Goal: Task Accomplishment & Management: Complete application form

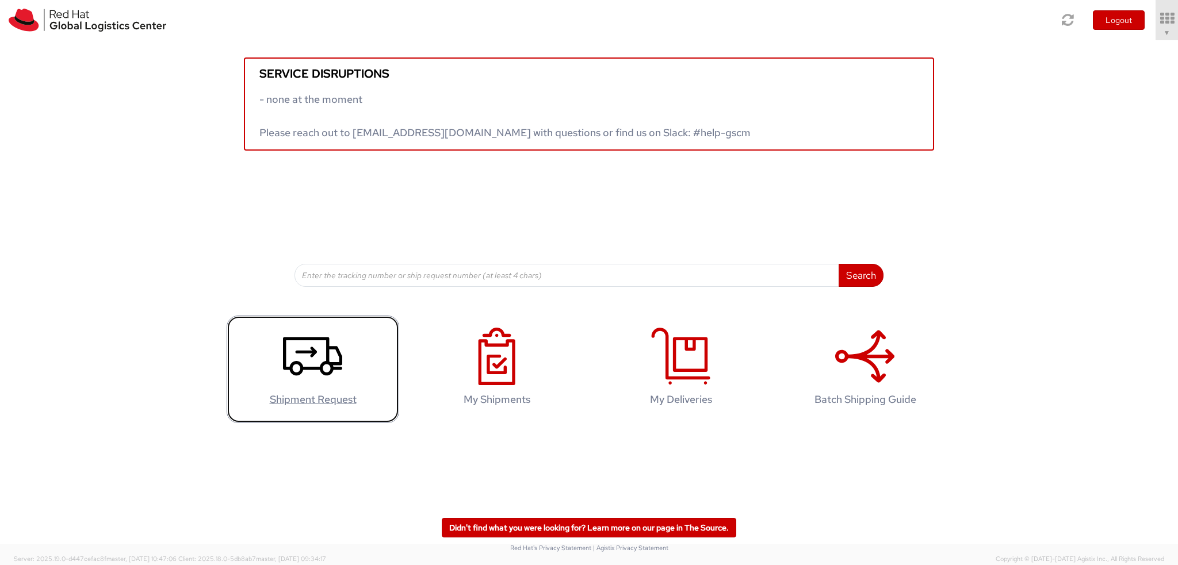
click at [330, 370] on use at bounding box center [312, 356] width 59 height 39
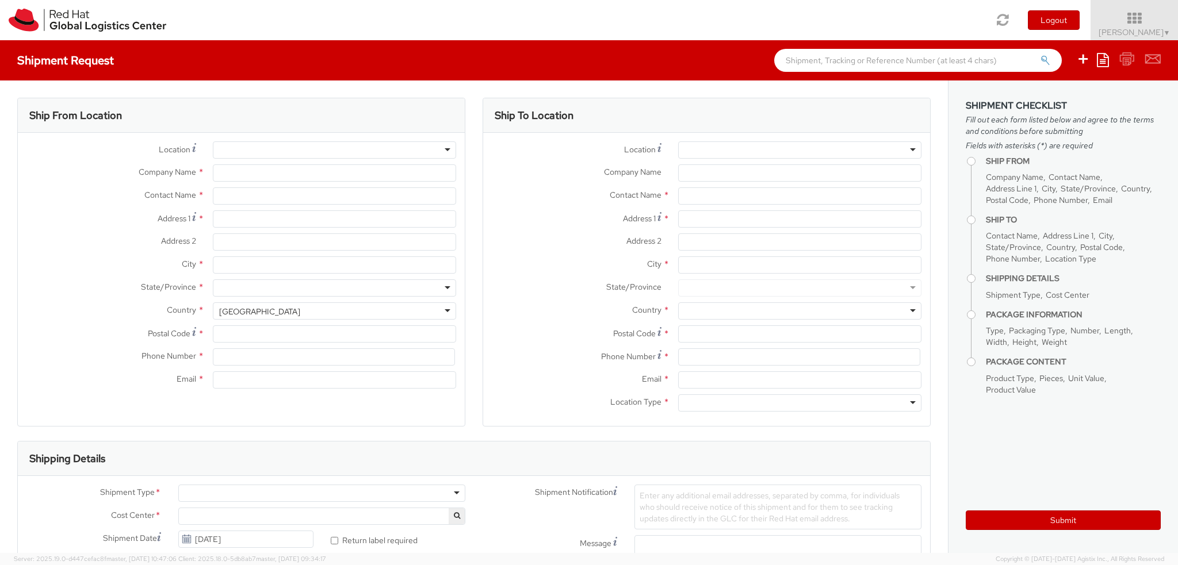
select select
click at [549, 176] on label "Company Name *" at bounding box center [576, 171] width 186 height 15
click at [678, 176] on input "Company Name *" at bounding box center [799, 172] width 243 height 17
select select "813"
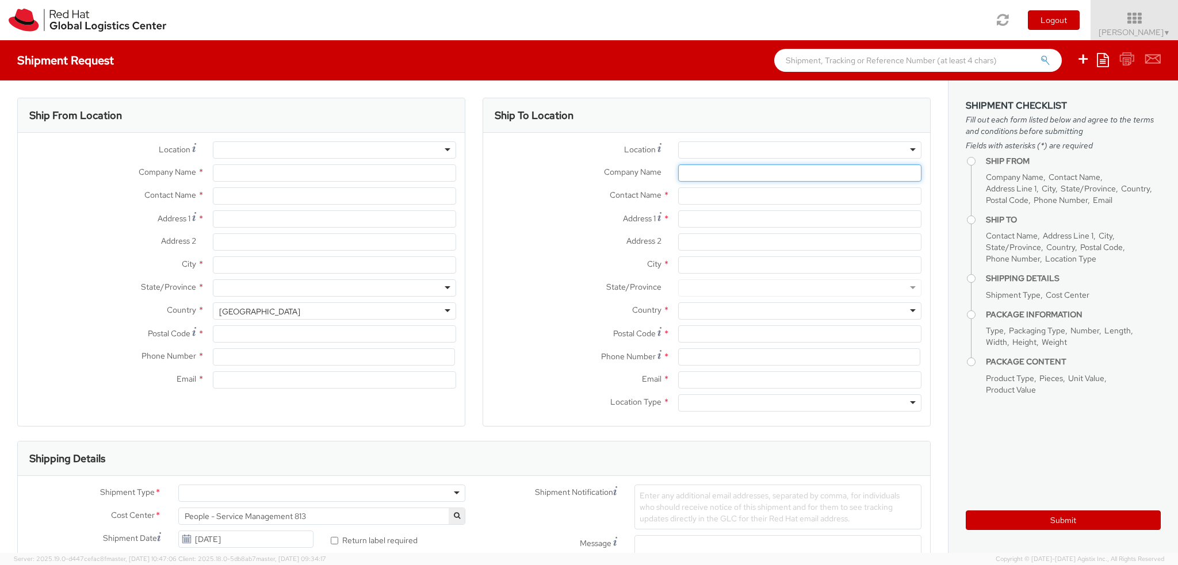
click at [746, 174] on input "Company Name *" at bounding box center [799, 172] width 243 height 17
type input "Red Hat India Private Limited"
type input "Neha Panthi"
type input "Bagmane Constellation Business Park"
type input "FL 10, East Tower, Carina Building"
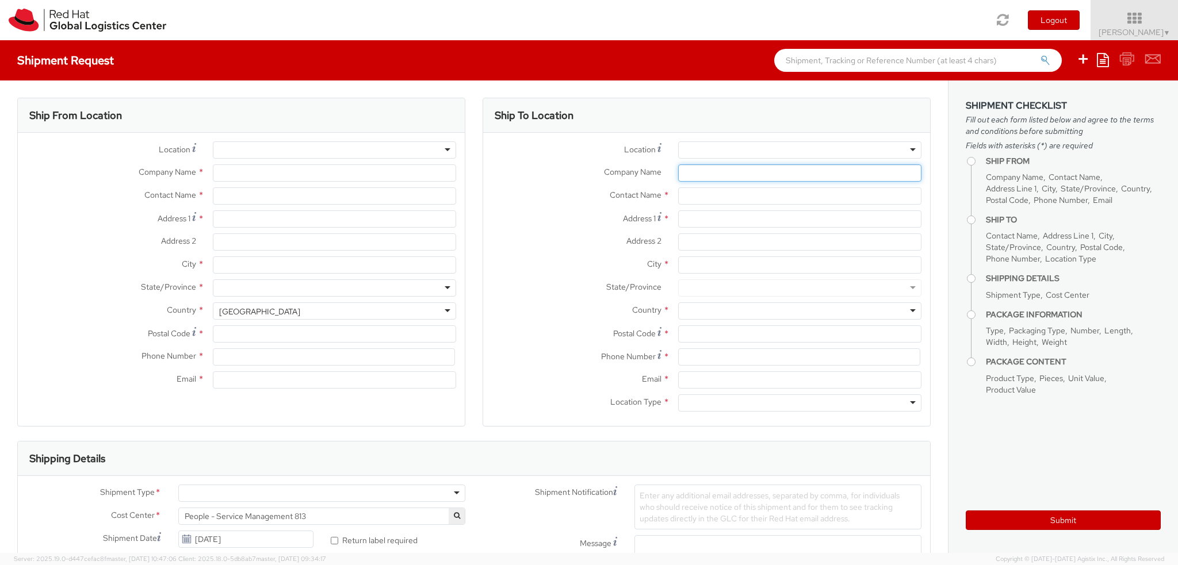
type input "BANGALORE"
type input "560037"
type input "918067935000"
type input "npanthi@redhat.com"
select select "CM"
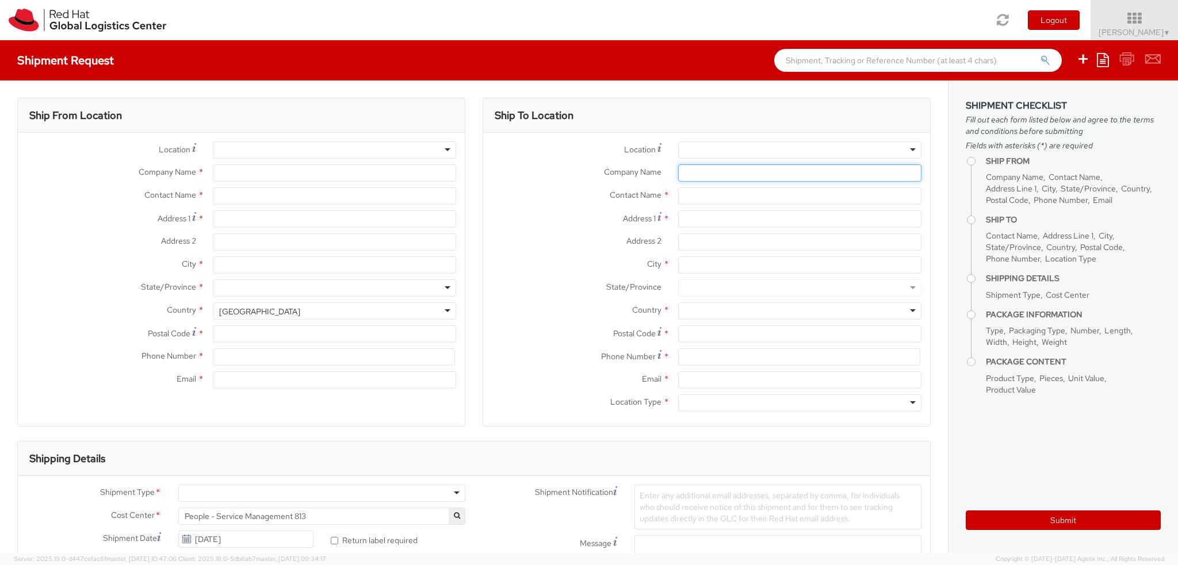
select select "KGS"
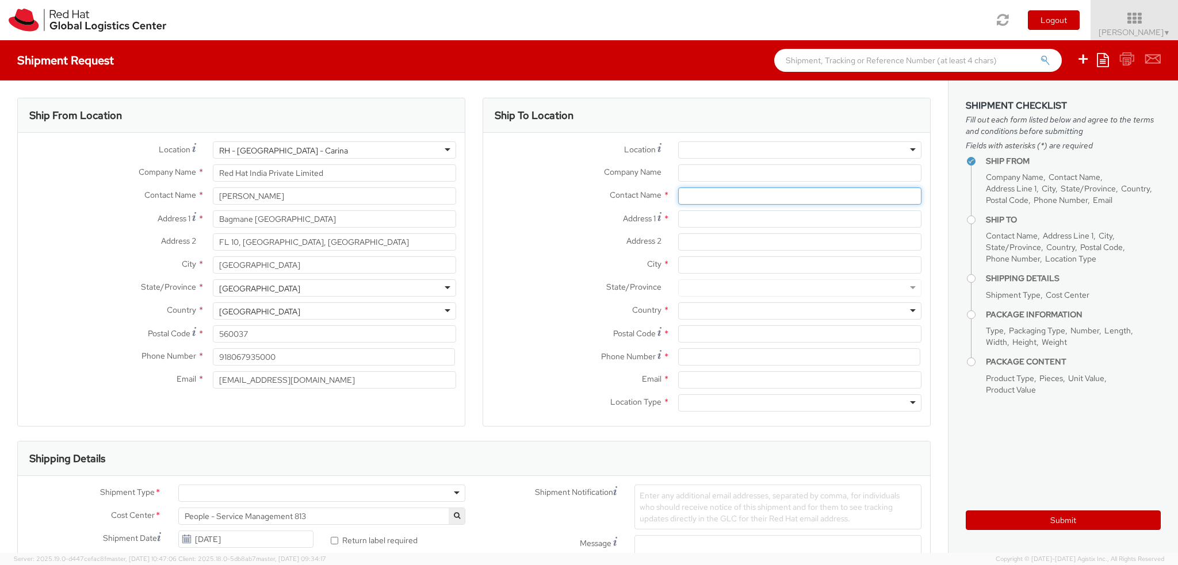
click at [702, 189] on input "text" at bounding box center [799, 195] width 243 height 17
type input "Deepika bhatia"
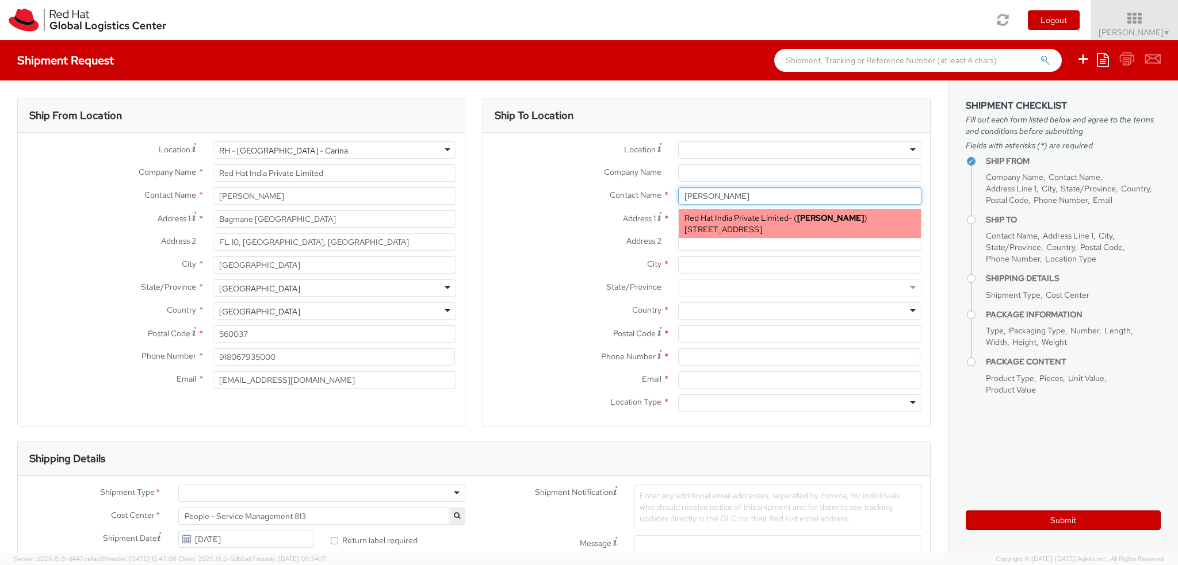
click at [734, 227] on span "A-201, Supreme Business Park, Hiranandani Gardens, 2N199, MUMBAI, MH, 400076, IN" at bounding box center [723, 229] width 78 height 10
type input "Red Hat India Private Limited"
type input "Deepika Bhatia"
type input "A-201, Supreme Business Park"
type input "Hiranandani Gardens"
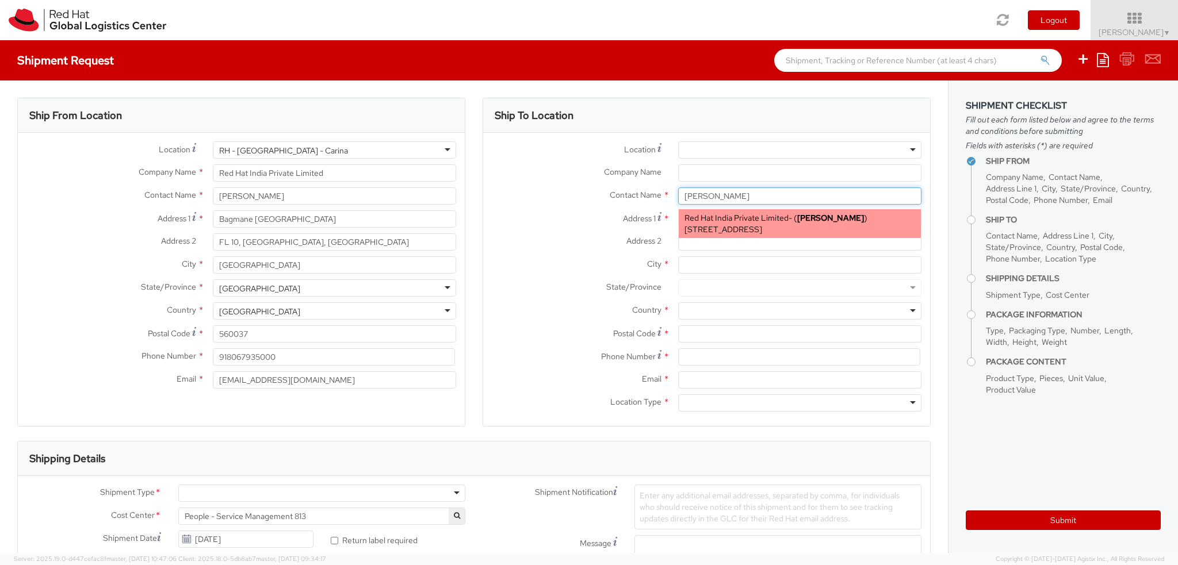
type input "MUMBAI"
type input "400076"
type input "dbhatia@redhat.com"
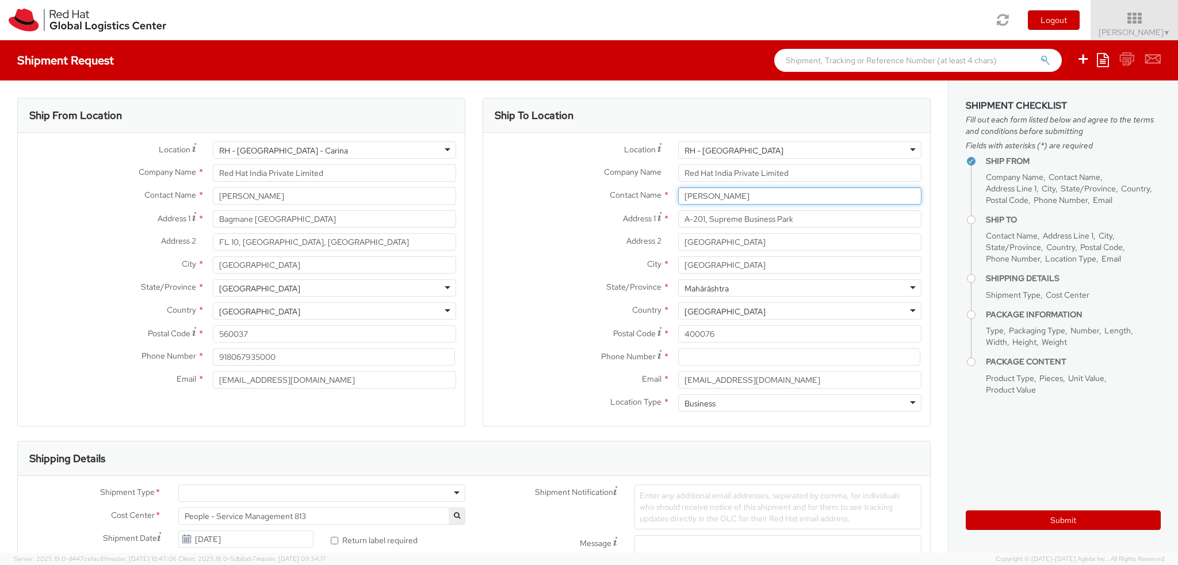
click at [725, 200] on input "Deepika Bhatia" at bounding box center [799, 195] width 243 height 17
type input "Deepika Bhatia"
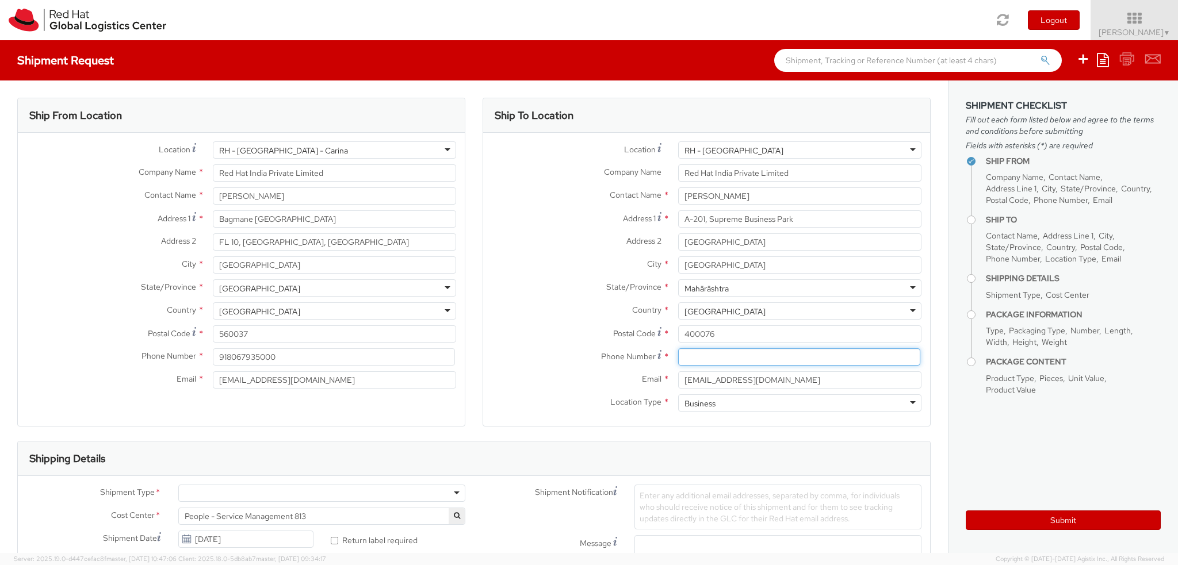
click at [745, 360] on input at bounding box center [799, 357] width 242 height 17
paste input "+919892168570"
type input "+919892168570"
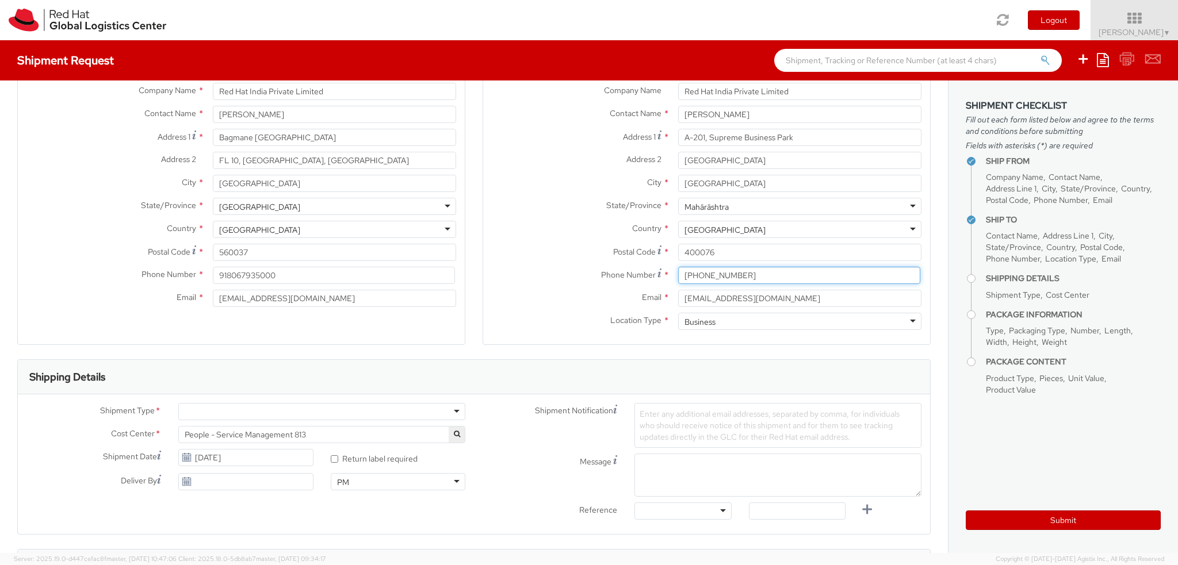
scroll to position [173, 0]
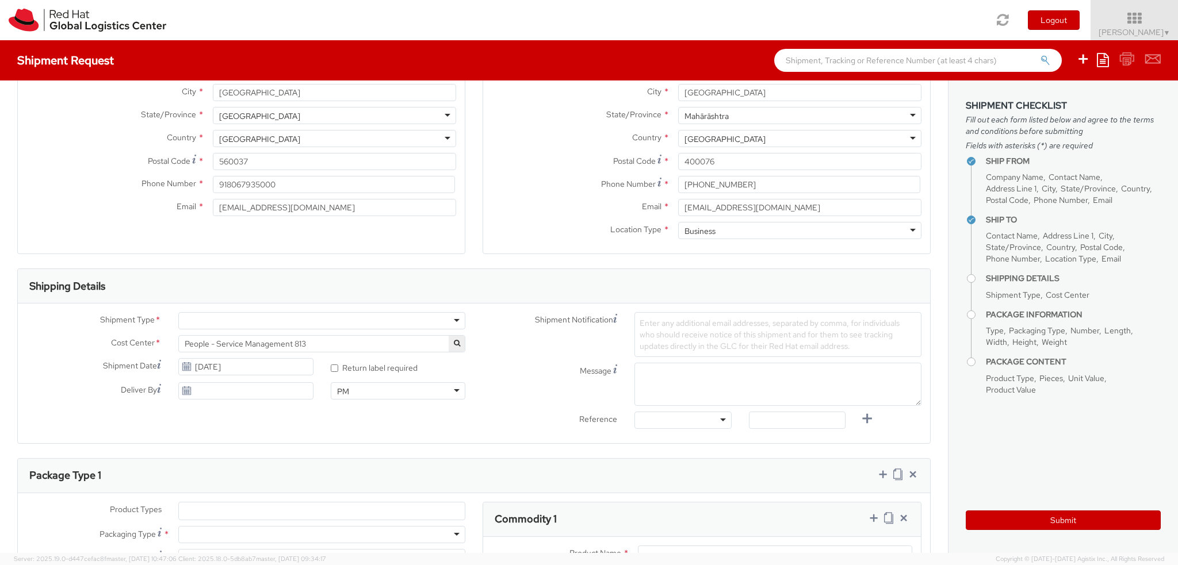
click at [315, 320] on div at bounding box center [321, 320] width 287 height 17
click at [669, 393] on textarea "Message" at bounding box center [777, 384] width 287 height 43
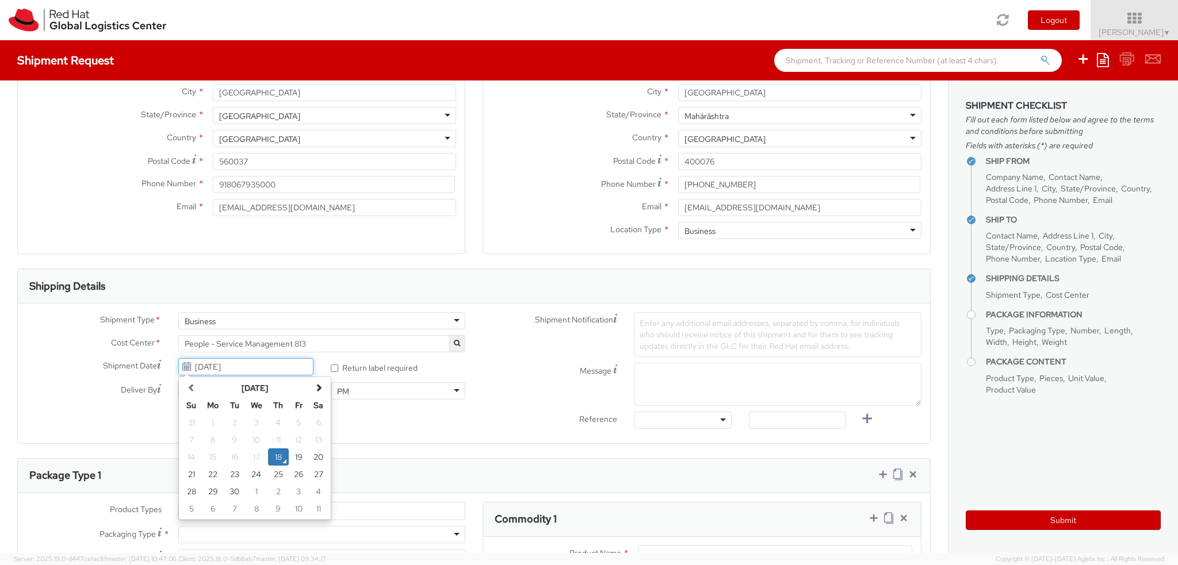
click at [267, 365] on input "09/18/2025" at bounding box center [245, 366] width 135 height 17
click at [301, 457] on td "19" at bounding box center [299, 457] width 20 height 17
type input "09/19/2025"
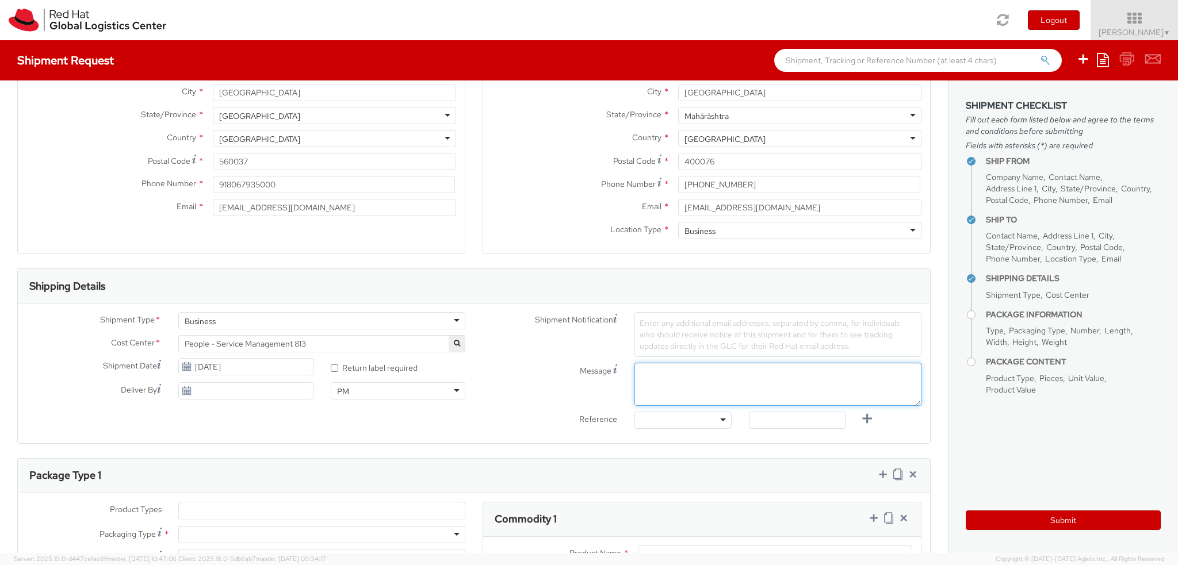
click at [686, 386] on textarea "Message" at bounding box center [777, 384] width 287 height 43
click at [784, 374] on textarea "Message" at bounding box center [777, 384] width 287 height 43
paste textarea "Mukta Sham"
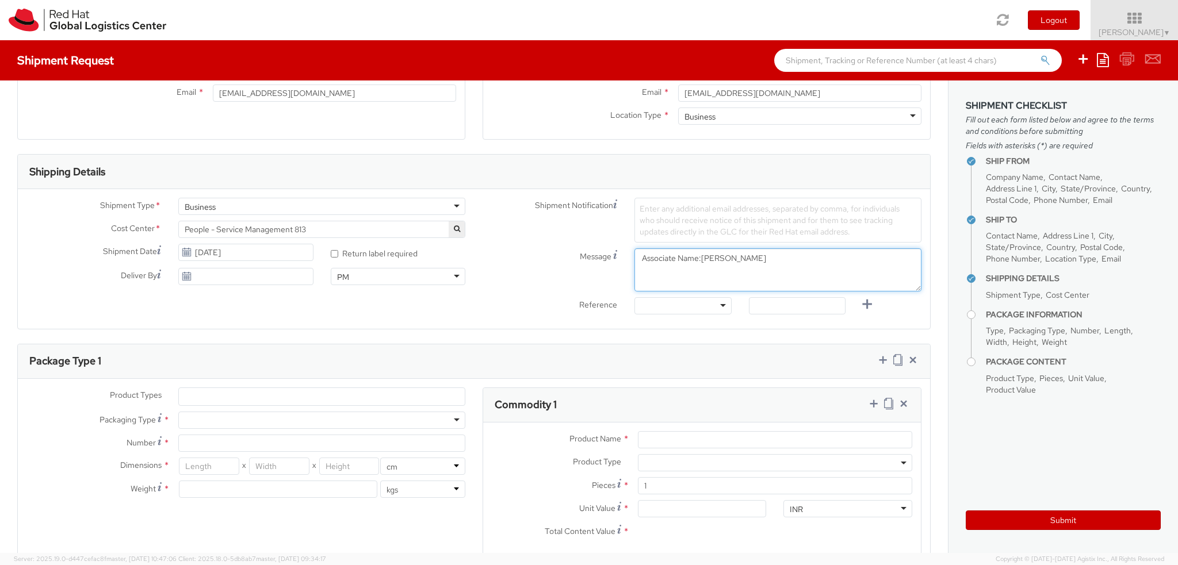
scroll to position [288, 0]
type textarea "Associate Name:Mukta Sham"
click at [234, 420] on div at bounding box center [321, 419] width 287 height 17
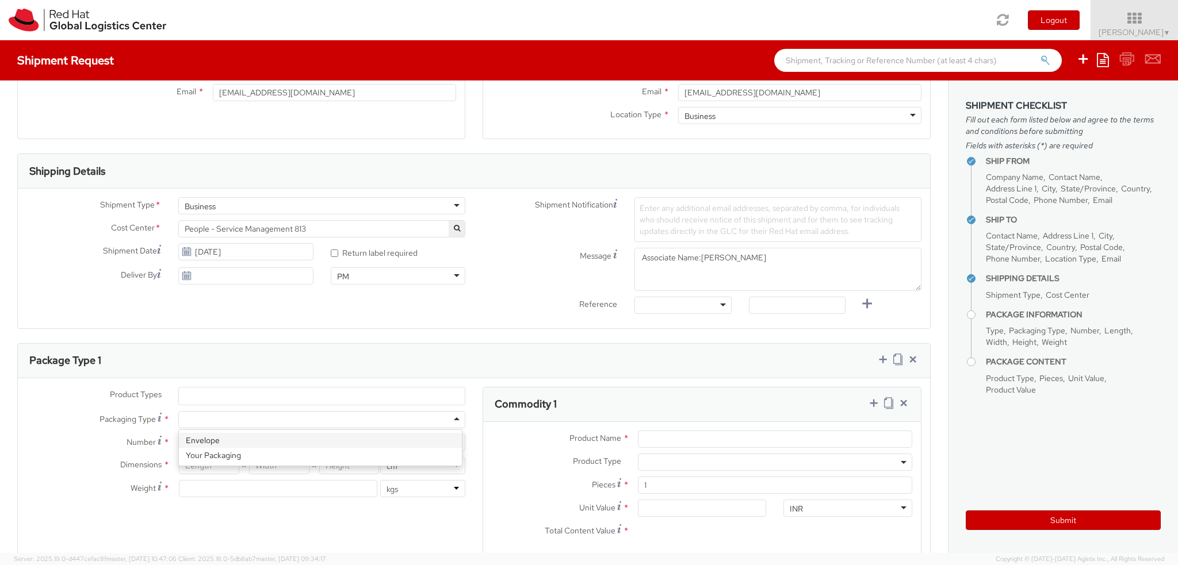
type input "1"
type input "24.13"
type input "31.75"
type input "0.64"
type input "0.5"
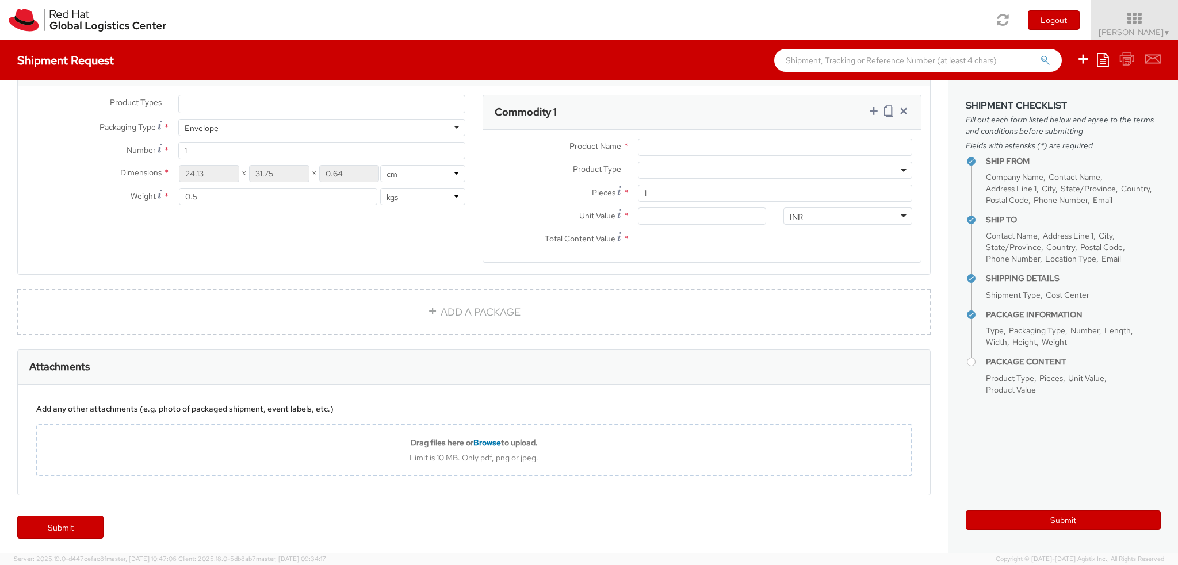
scroll to position [465, 0]
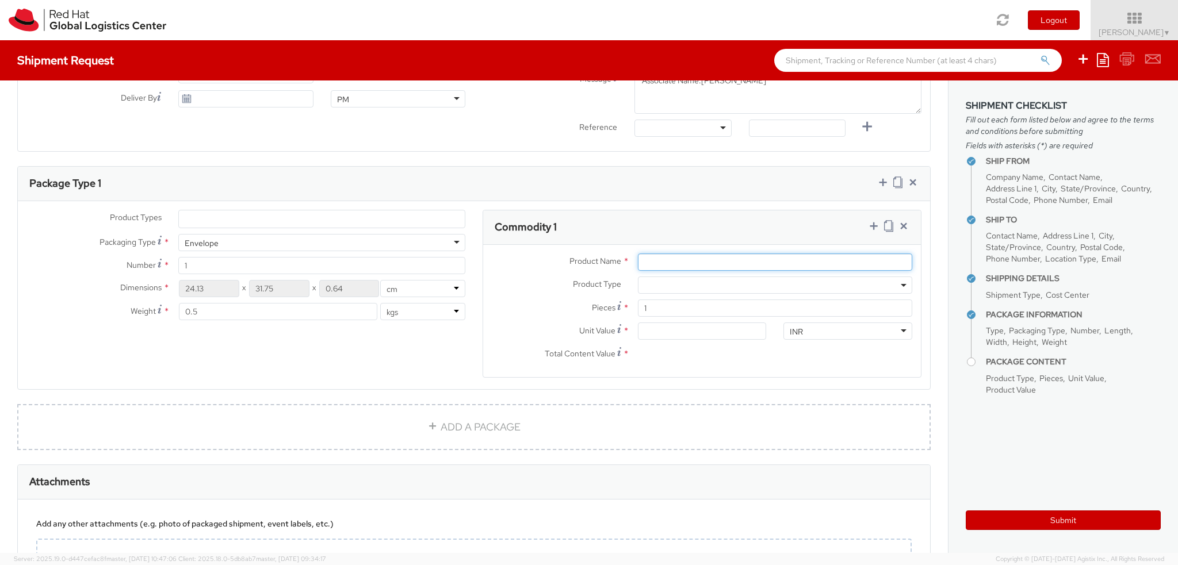
click at [704, 255] on input "Product Name *" at bounding box center [775, 262] width 274 height 17
paste input "Red Hat Employee Security ID Badge"
type input "Red Hat Employee Security ID Badge"
click at [669, 324] on input "Unit Value *" at bounding box center [702, 331] width 129 height 17
type input "3.00"
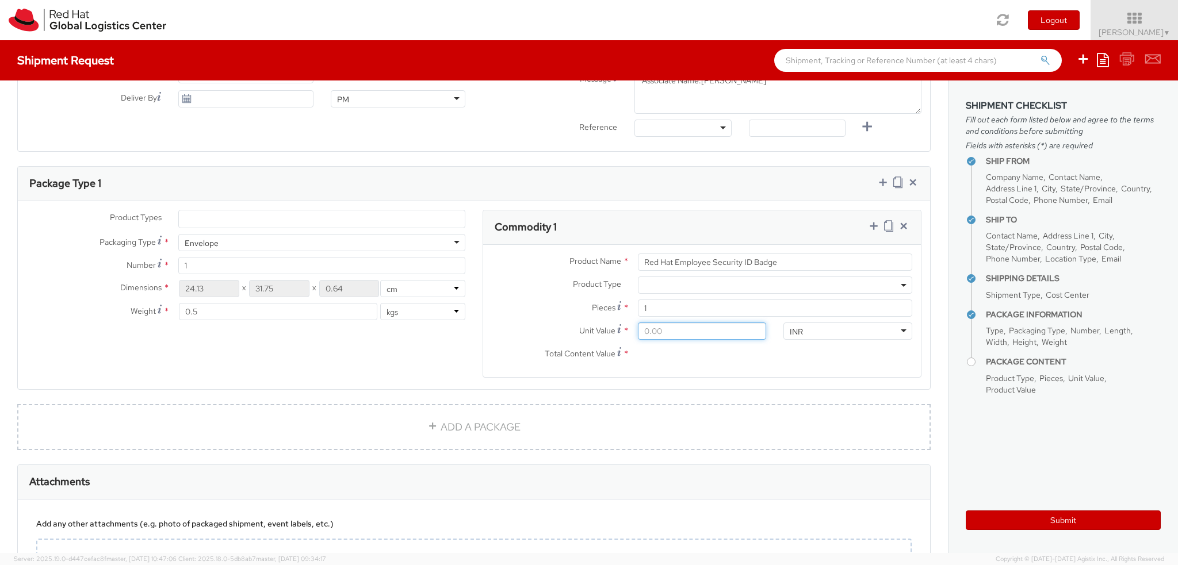
type input "3.00"
type input "31.00"
type input "315.00"
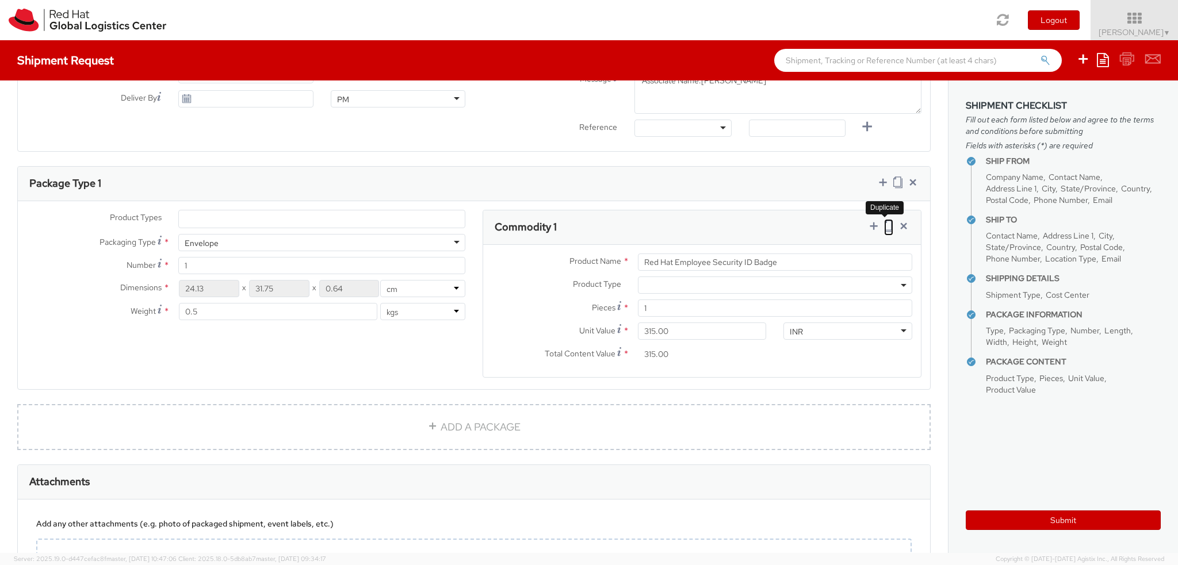
click at [884, 224] on icon at bounding box center [888, 226] width 9 height 12
select select
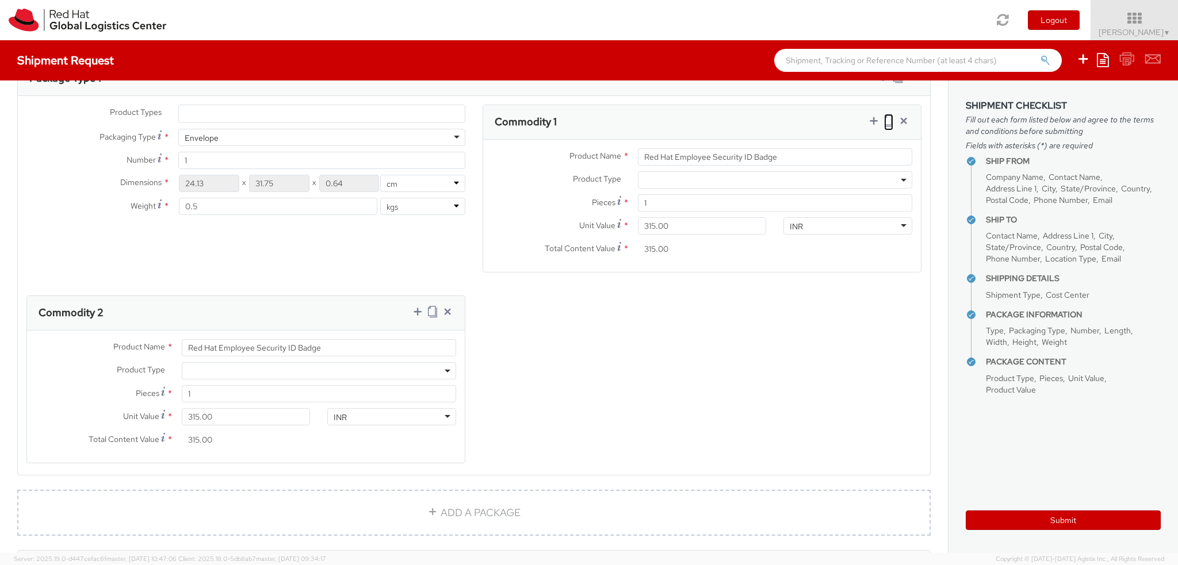
scroll to position [637, 0]
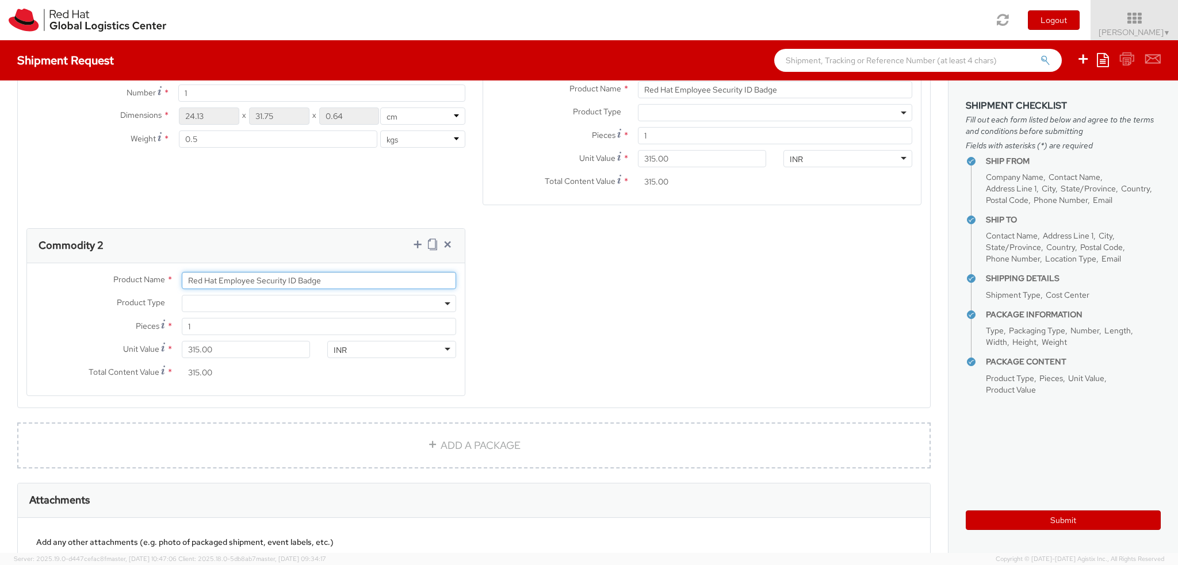
drag, startPoint x: 351, startPoint y: 275, endPoint x: 106, endPoint y: 274, distance: 245.0
click at [106, 274] on div "Product Name * Red Hat Employee Security ID Badge" at bounding box center [246, 280] width 438 height 17
paste input "Badge Reel- Clip w/ reel"
type input "Badge Reel- Clip w/ reel"
click at [266, 351] on input "315.00" at bounding box center [246, 349] width 129 height 17
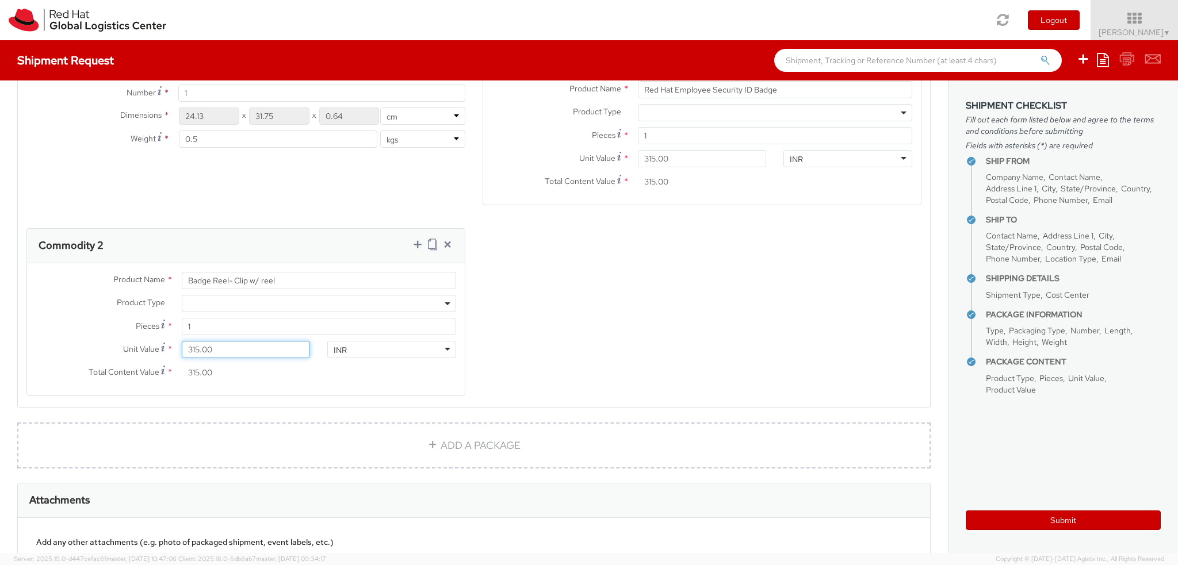
click at [266, 351] on input "315.00" at bounding box center [246, 349] width 129 height 17
type input "4.00"
type input "40.00"
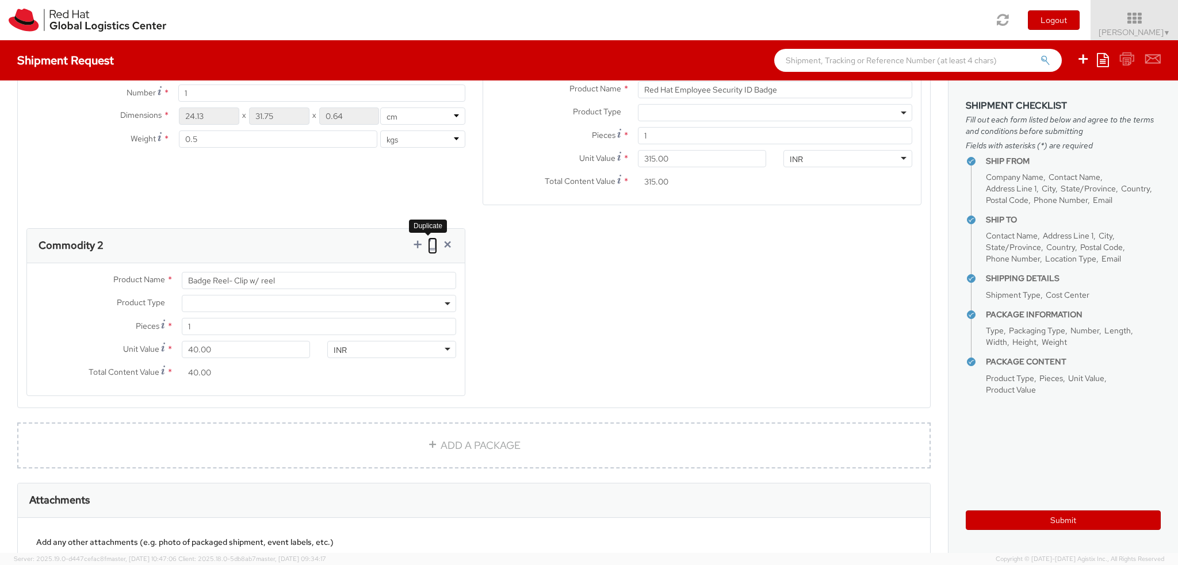
click at [428, 243] on icon at bounding box center [432, 245] width 9 height 12
select select
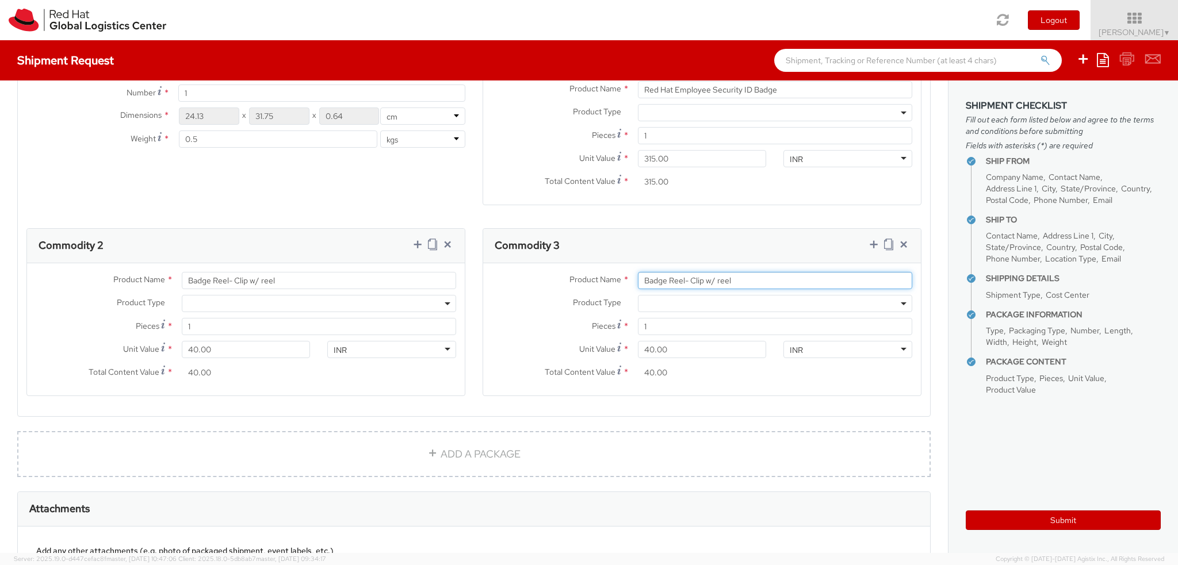
paste input "Holder - - Plastic wallet/sleeve"
drag, startPoint x: 737, startPoint y: 275, endPoint x: 495, endPoint y: 250, distance: 242.9
click at [495, 250] on div "Commodity 3 Product Name * Badge Holder - - Plastic wallet/sleeve Product Type …" at bounding box center [702, 312] width 439 height 168
type input "Badge Holder - - Plastic wallet/sleeve"
drag, startPoint x: 719, startPoint y: 355, endPoint x: 527, endPoint y: 340, distance: 192.1
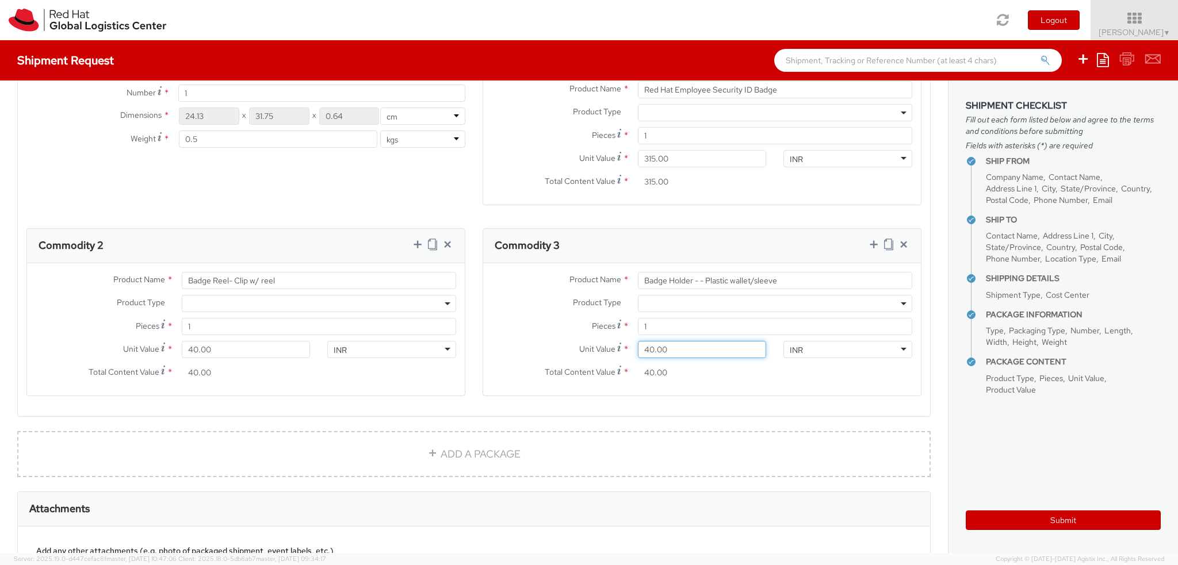
click at [527, 341] on div "Unit Value * 40.00" at bounding box center [629, 349] width 292 height 17
type input "1.00"
type input "16.00"
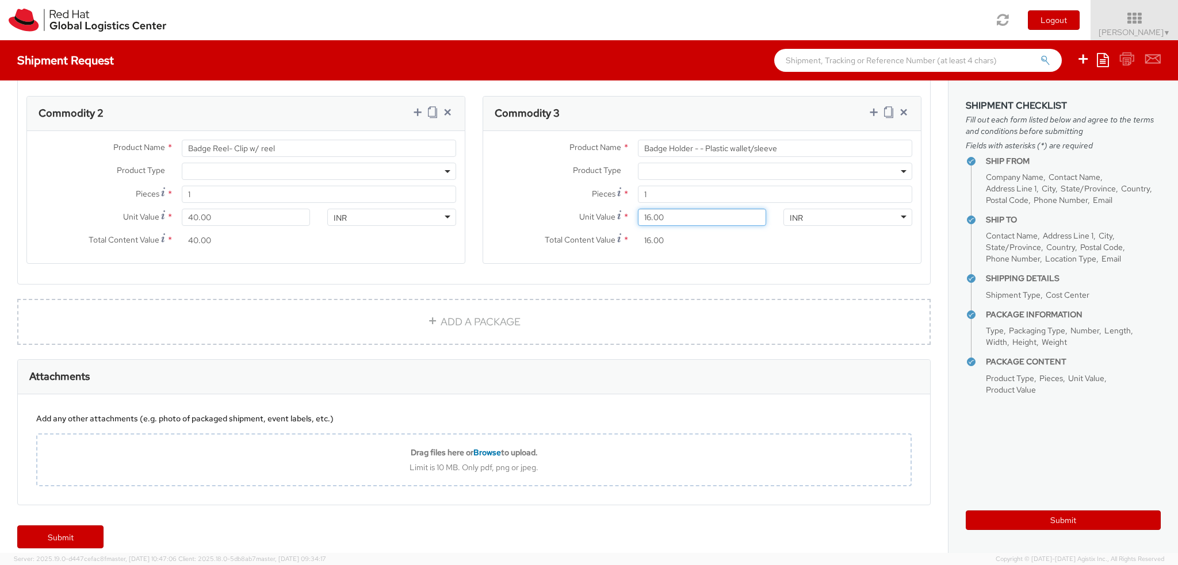
scroll to position [779, 0]
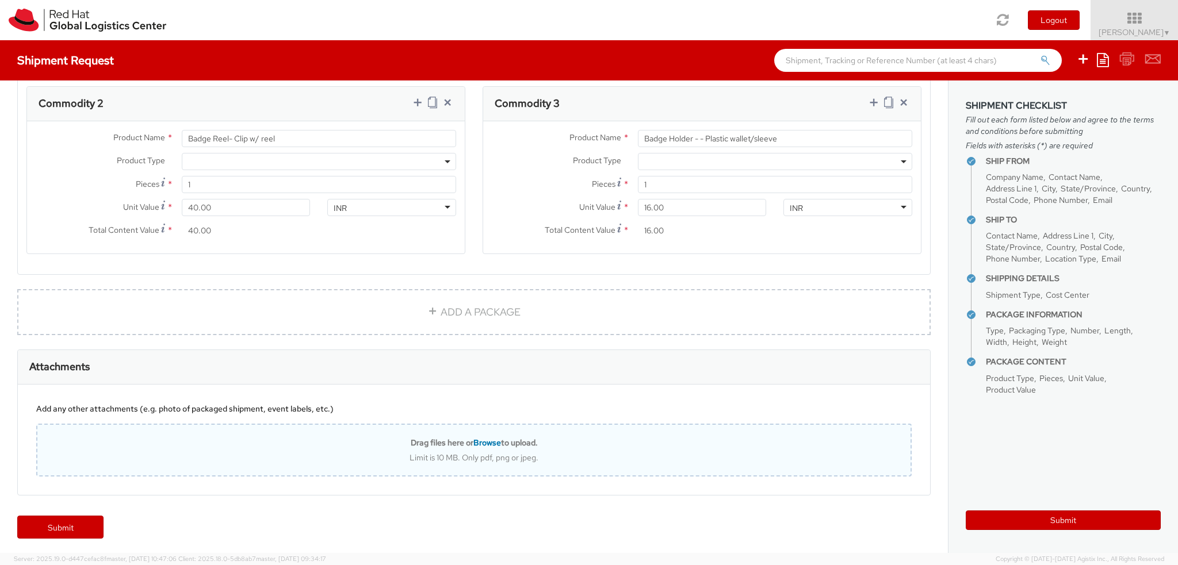
click at [497, 453] on div "Limit is 10 MB. Only pdf, png or jpeg." at bounding box center [473, 458] width 873 height 10
type input "C:\fakepath\Sales order.pdf"
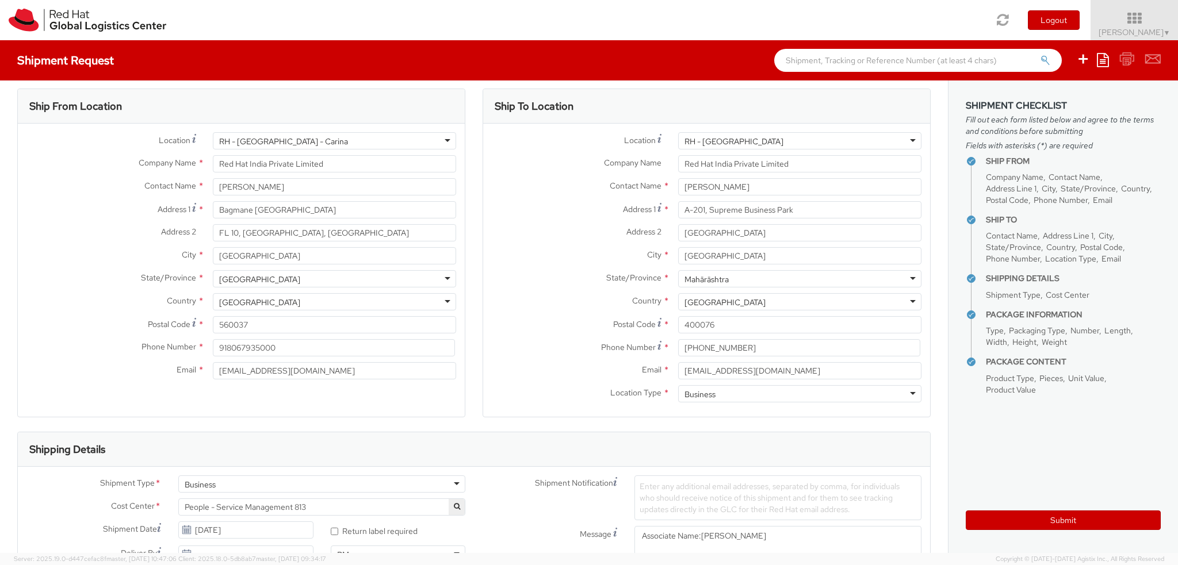
scroll to position [0, 0]
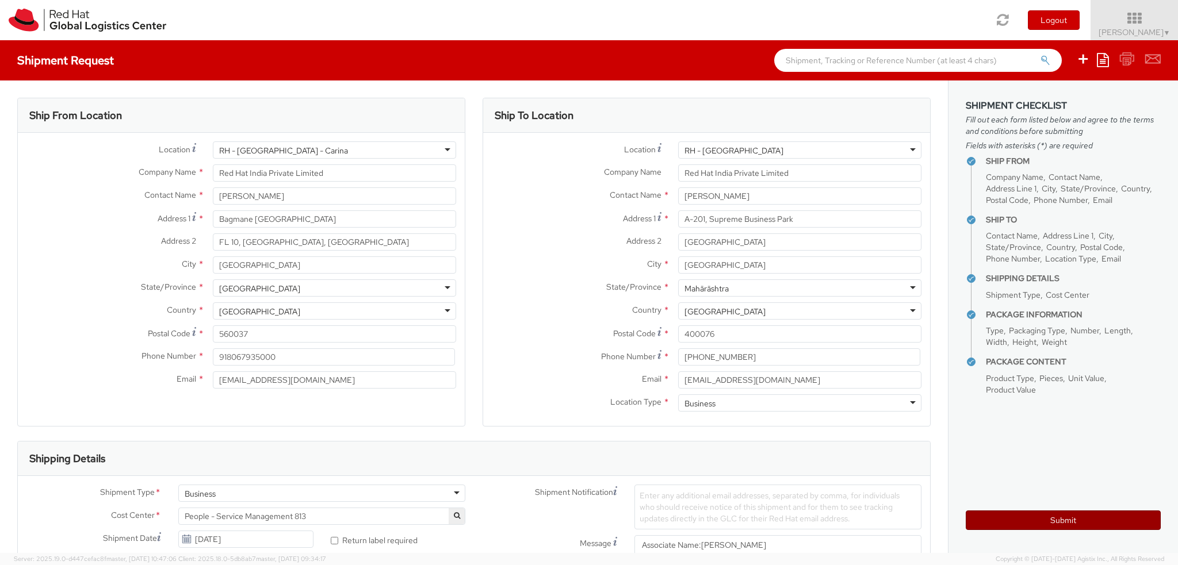
click at [1053, 513] on button "Submit" at bounding box center [1063, 521] width 195 height 20
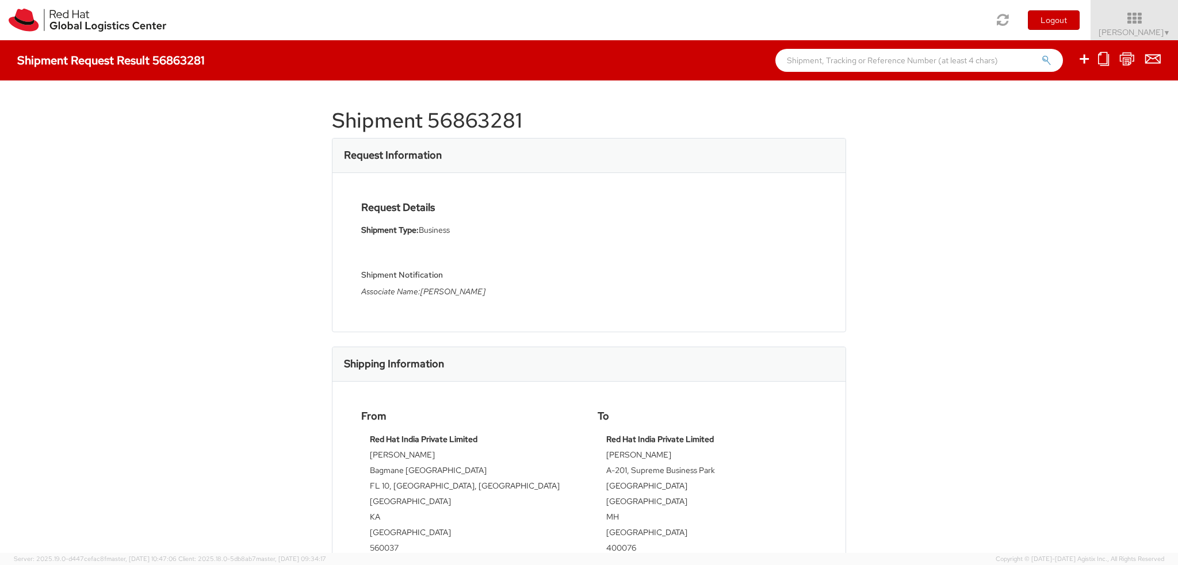
click at [444, 121] on h1 "Shipment 56863281" at bounding box center [589, 120] width 514 height 23
copy div "Shipment 56863281"
click at [416, 281] on div "Shipment Notification Associate Name:Mukta Sham" at bounding box center [470, 275] width 219 height 55
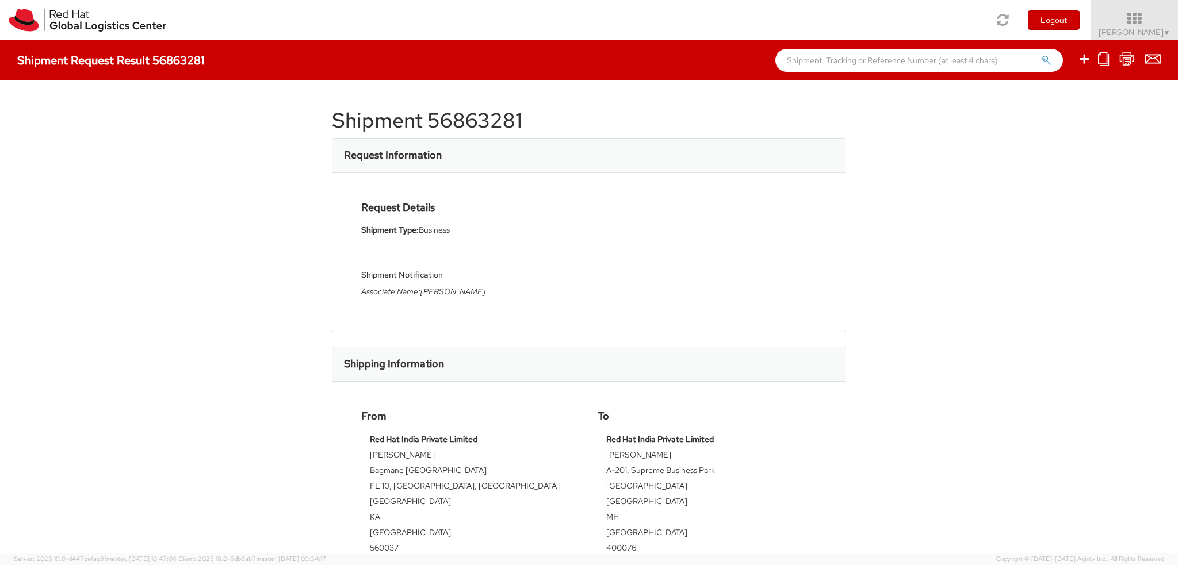
click at [413, 289] on icon "Associate Name:Mukta Sham" at bounding box center [423, 291] width 124 height 10
copy div "Associate Name:Mukta Sham"
click at [462, 126] on h1 "Shipment 56863281" at bounding box center [589, 120] width 514 height 23
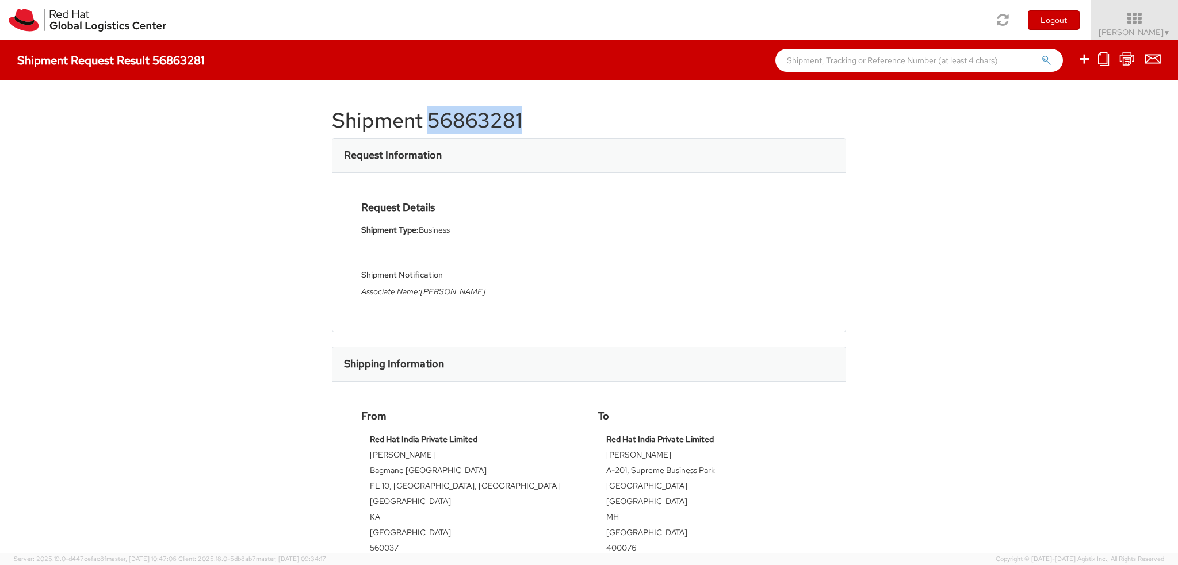
click at [462, 126] on h1 "Shipment 56863281" at bounding box center [589, 120] width 514 height 23
copy div "Shipment 56863281"
